Goal: Information Seeking & Learning: Learn about a topic

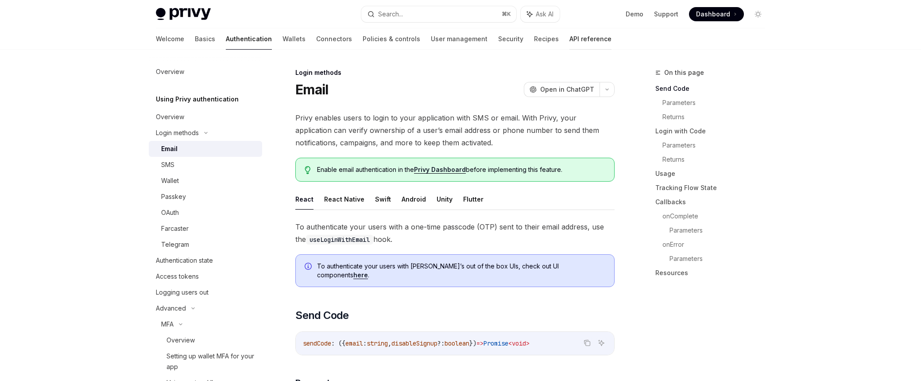
click at [569, 36] on link "API reference" at bounding box center [590, 38] width 42 height 21
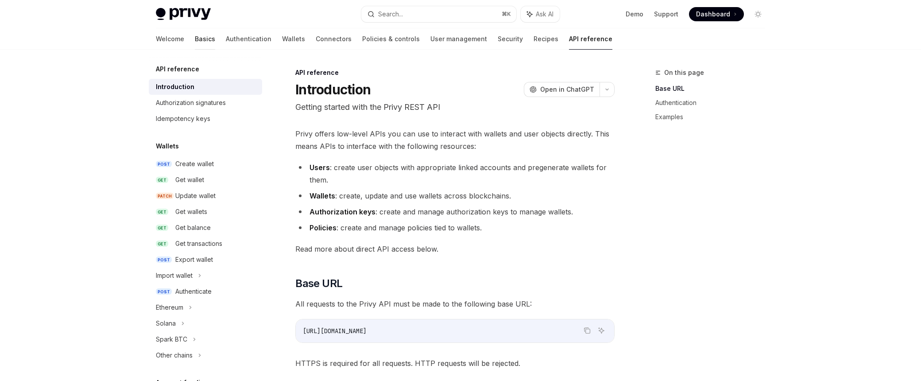
click at [195, 35] on link "Basics" at bounding box center [205, 38] width 20 height 21
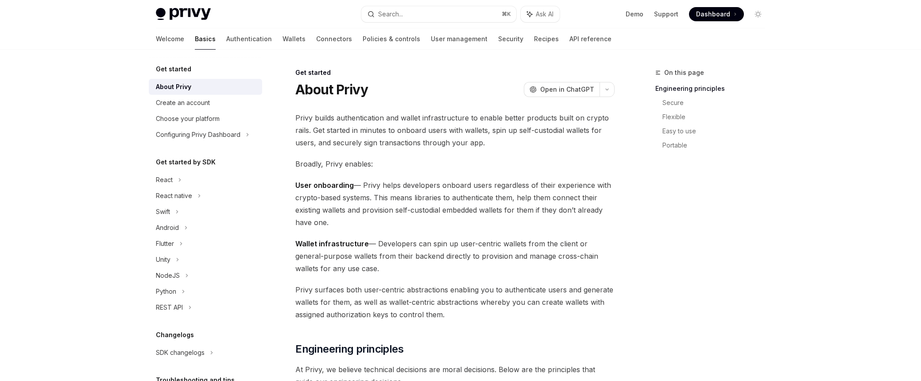
click at [184, 12] on img at bounding box center [183, 14] width 55 height 12
type textarea "*"
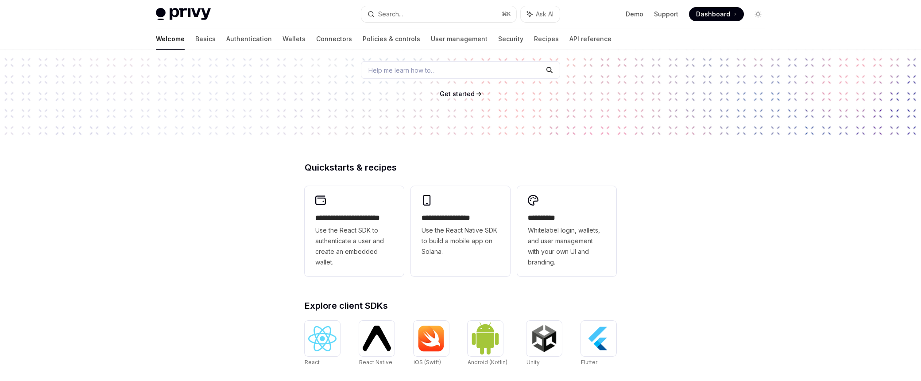
scroll to position [116, 0]
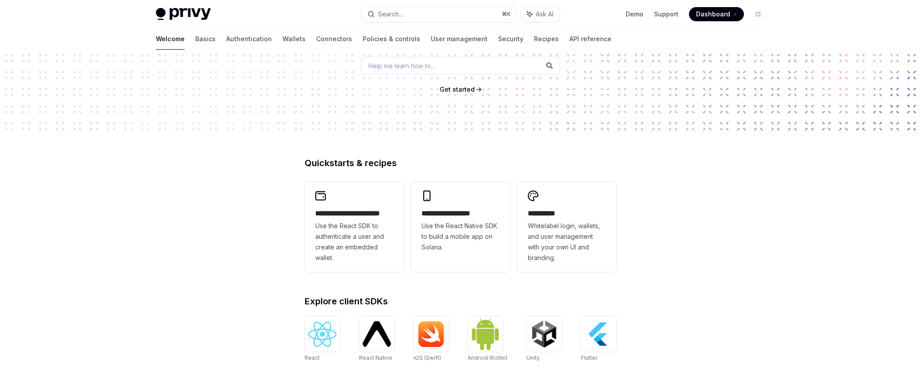
click at [705, 18] on span "Dashboard" at bounding box center [713, 14] width 34 height 9
